Goal: Task Accomplishment & Management: Use online tool/utility

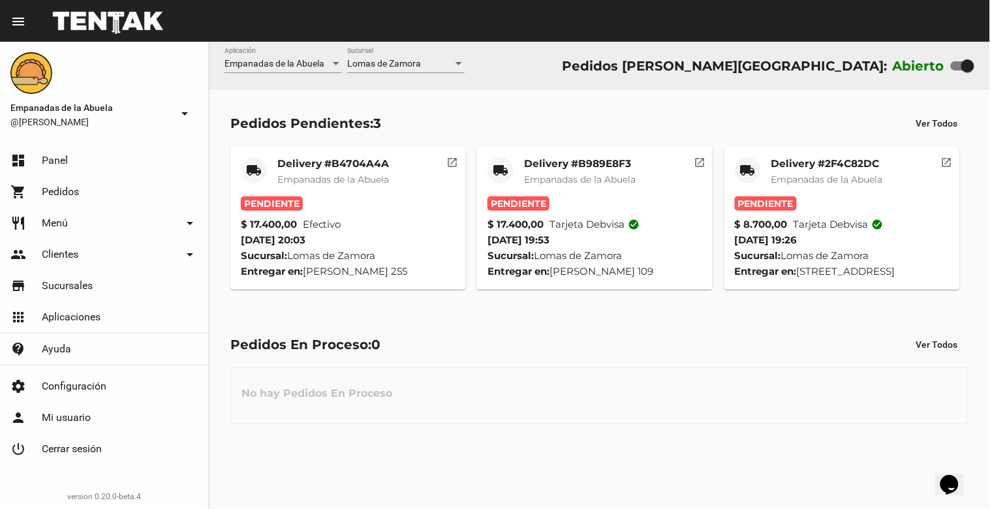
click at [808, 178] on span "Empanadas de la Abuela" at bounding box center [828, 180] width 112 height 12
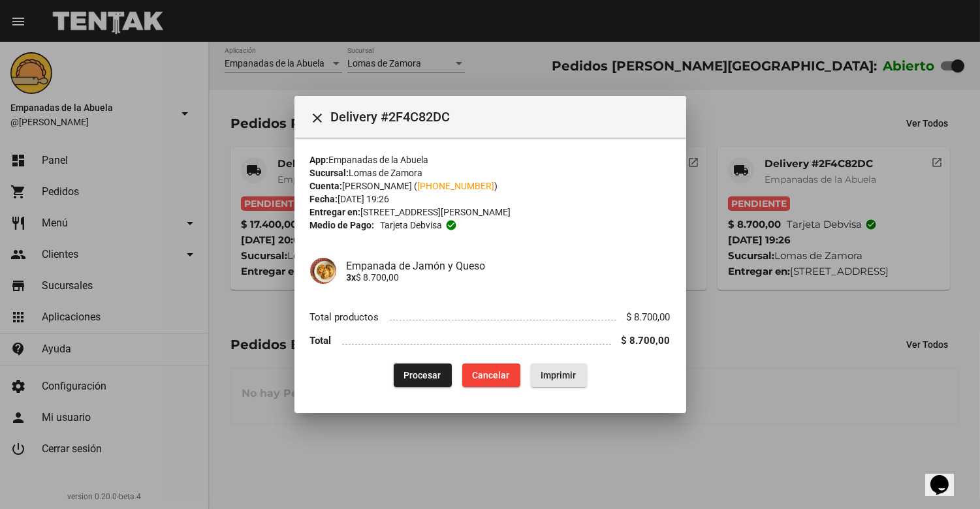
click at [568, 373] on span "Imprimir" at bounding box center [558, 375] width 35 height 10
click at [435, 370] on span "Procesar" at bounding box center [422, 375] width 37 height 10
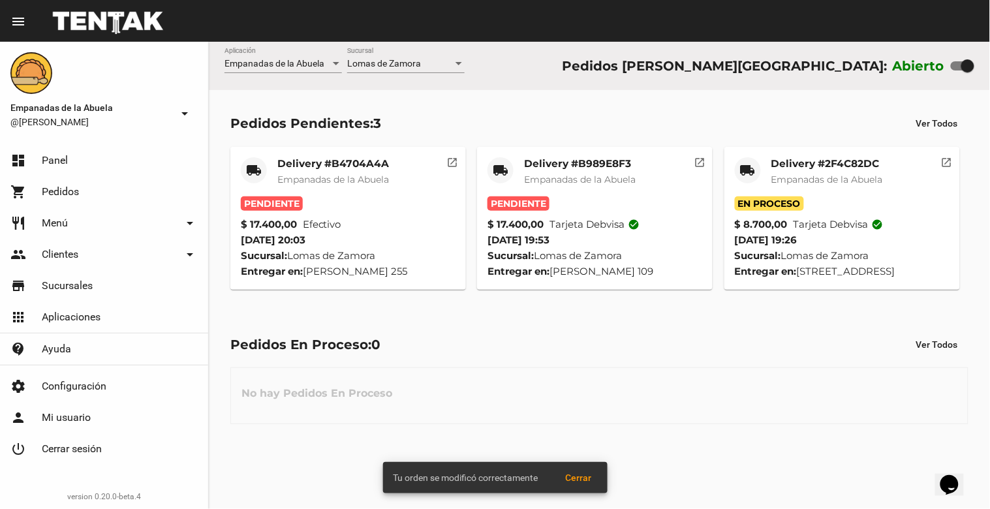
click at [568, 162] on mat-card-title "Delivery #B989E8F3" at bounding box center [580, 163] width 112 height 13
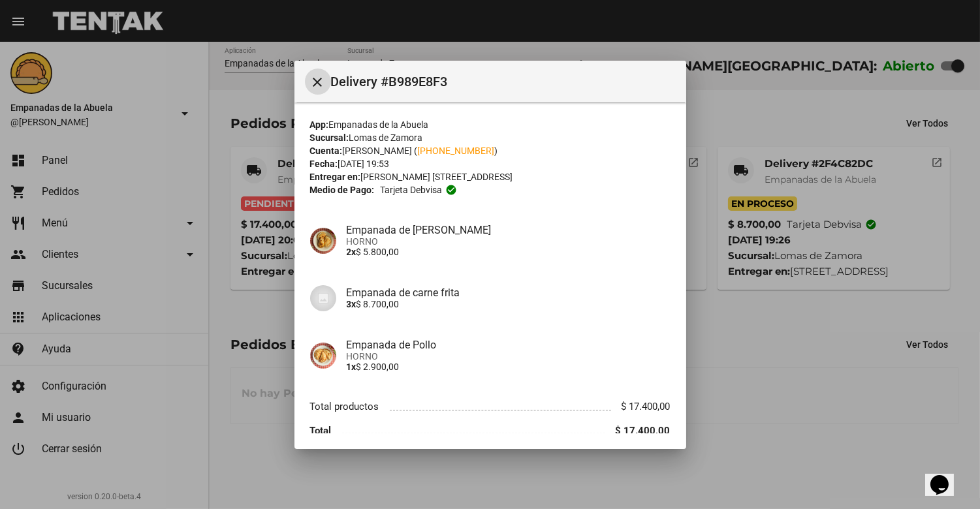
scroll to position [54, 0]
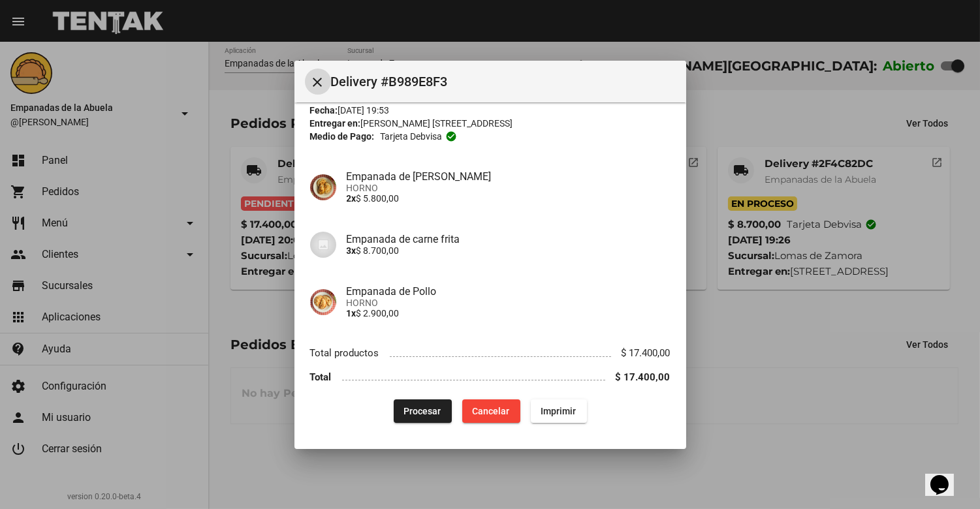
click at [550, 416] on button "Imprimir" at bounding box center [559, 412] width 56 height 24
drag, startPoint x: 426, startPoint y: 408, endPoint x: 433, endPoint y: 400, distance: 11.5
click at [423, 407] on span "Procesar" at bounding box center [422, 411] width 37 height 10
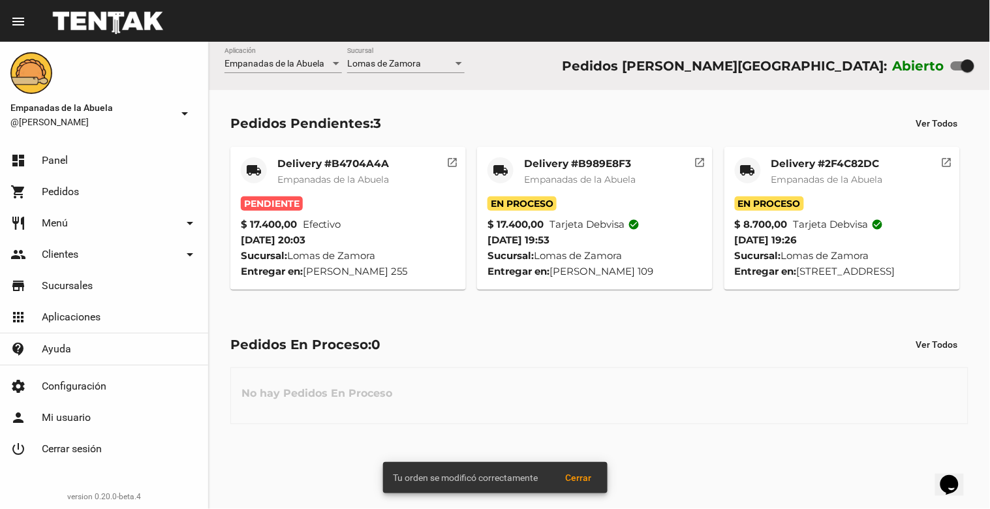
click at [368, 166] on mat-card-title "Delivery #B4704A4A" at bounding box center [333, 163] width 112 height 13
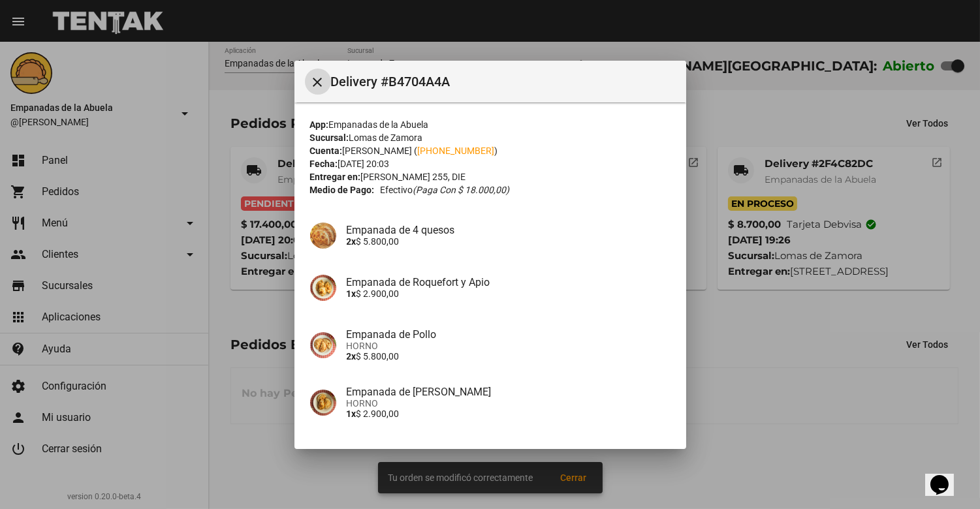
scroll to position [101, 0]
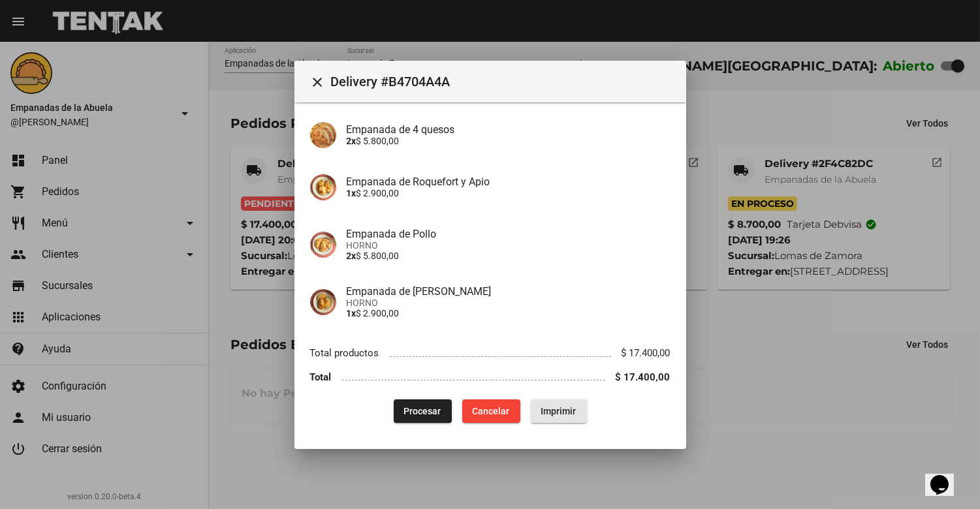
click at [559, 410] on span "Imprimir" at bounding box center [558, 411] width 35 height 10
click at [395, 415] on button "Procesar" at bounding box center [423, 412] width 58 height 24
